Goal: Check status: Check status

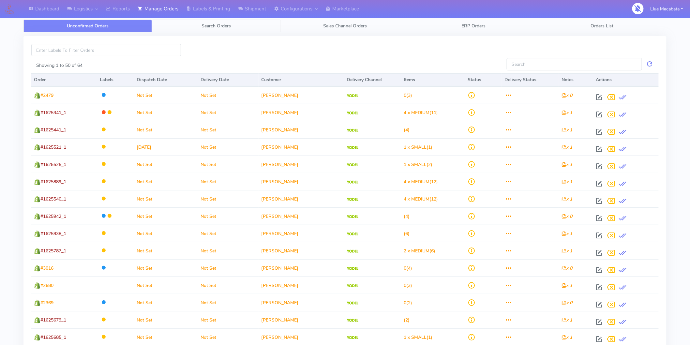
click at [225, 23] on span "Search Orders" at bounding box center [216, 26] width 29 height 6
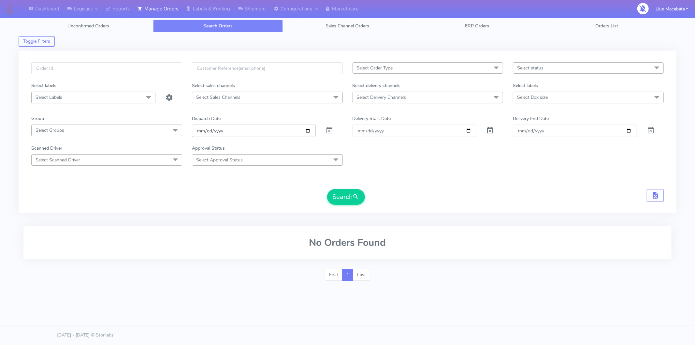
click at [197, 134] on input "[DATE]" at bounding box center [254, 131] width 124 height 12
click at [207, 133] on input "date" at bounding box center [254, 131] width 124 height 12
click at [222, 130] on input "date" at bounding box center [254, 131] width 124 height 12
click at [66, 69] on input "text" at bounding box center [106, 68] width 151 height 12
paste input "1622032"
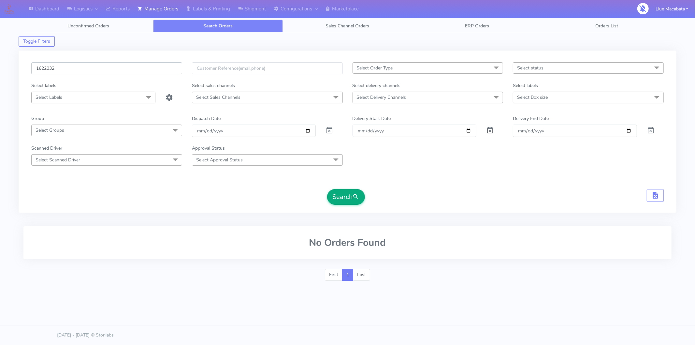
type input "1622032"
drag, startPoint x: 347, startPoint y: 202, endPoint x: 343, endPoint y: 201, distance: 4.0
click at [347, 201] on button "Search" at bounding box center [346, 197] width 38 height 16
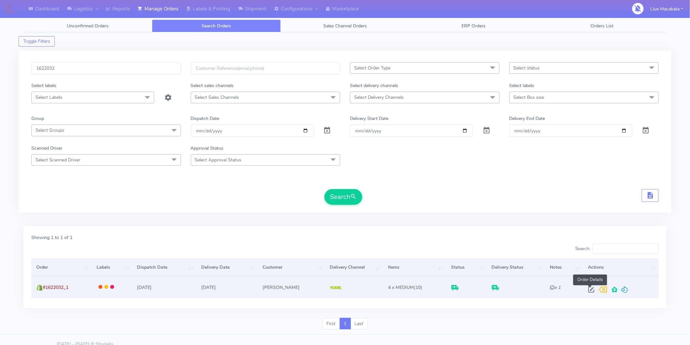
click at [588, 291] on span at bounding box center [591, 291] width 12 height 6
select select "5"
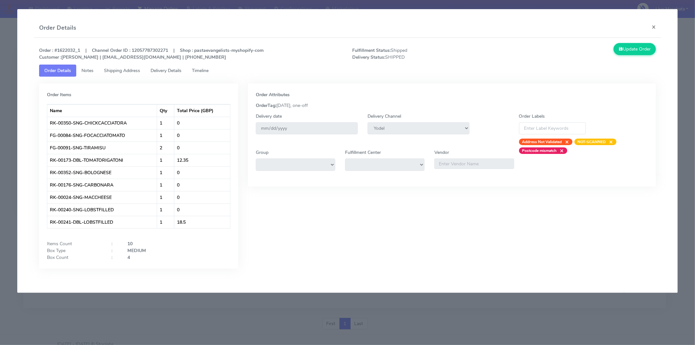
click at [210, 74] on link "Timeline" at bounding box center [200, 71] width 27 height 12
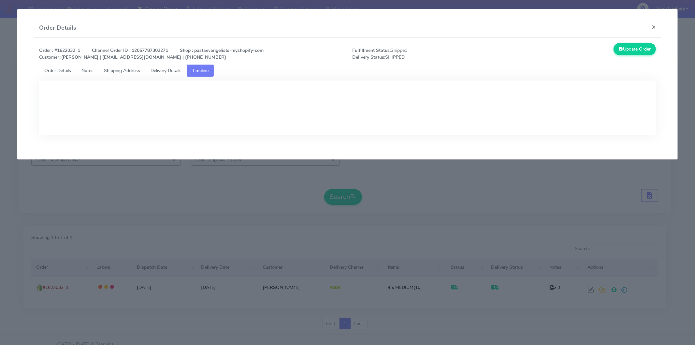
click at [170, 72] on span "Delivery Details" at bounding box center [166, 70] width 31 height 6
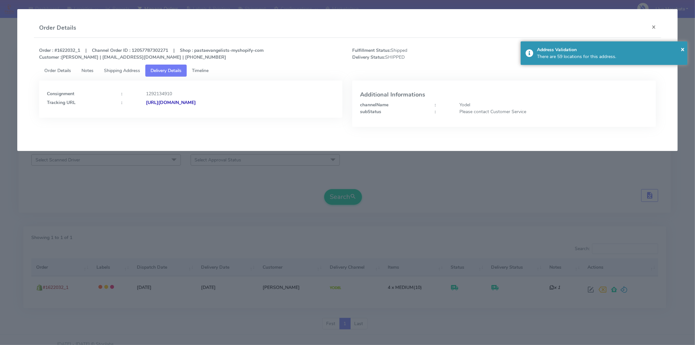
click at [196, 102] on strong "[URL][DOMAIN_NAME]" at bounding box center [171, 102] width 50 height 6
